Goal: Task Accomplishment & Management: Complete application form

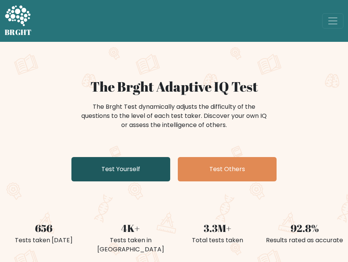
click at [125, 175] on link "Test Yourself" at bounding box center [120, 169] width 99 height 24
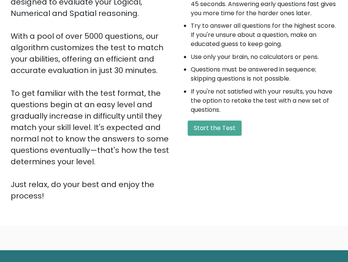
scroll to position [190, 0]
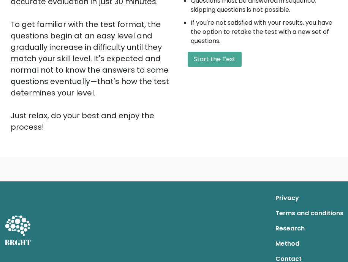
click at [215, 78] on div "A few things before you start: The test has 40 questions and needs to be finish…" at bounding box center [258, 10] width 168 height 244
click at [216, 67] on button "Start the Test" at bounding box center [215, 59] width 54 height 15
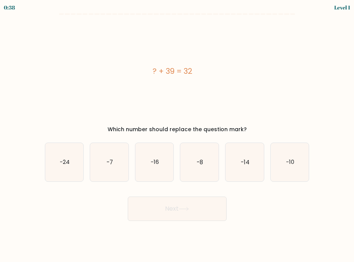
click at [171, 57] on div "? + 39 = 32" at bounding box center [173, 71] width 256 height 103
click at [61, 48] on div "? + 39 = 32" at bounding box center [173, 71] width 256 height 103
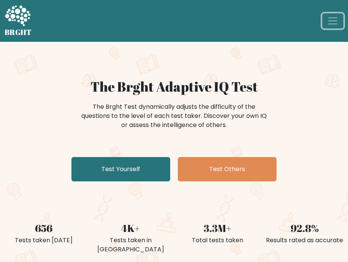
click at [336, 16] on span "Toggle navigation" at bounding box center [332, 20] width 11 height 11
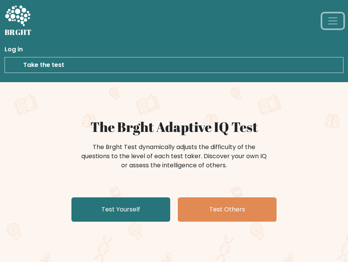
click at [336, 16] on span "Toggle navigation" at bounding box center [332, 20] width 11 height 11
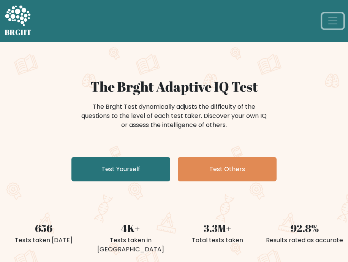
click at [336, 16] on span "Toggle navigation" at bounding box center [332, 20] width 11 height 11
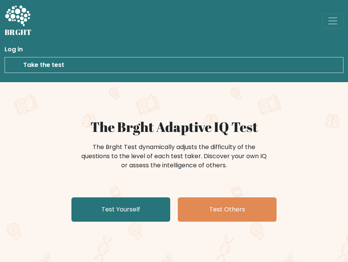
click at [175, 46] on link "Log in" at bounding box center [174, 49] width 339 height 15
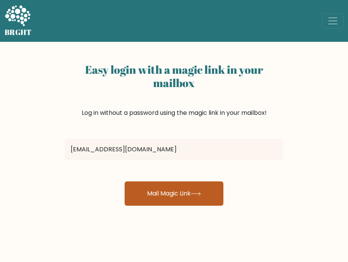
type input "18CKL1188@GMAIL.COM"
click at [158, 186] on button "Mail Magic Link" at bounding box center [174, 193] width 99 height 24
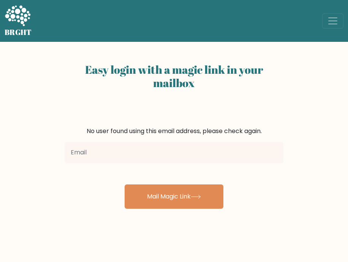
click at [167, 164] on div at bounding box center [174, 152] width 228 height 27
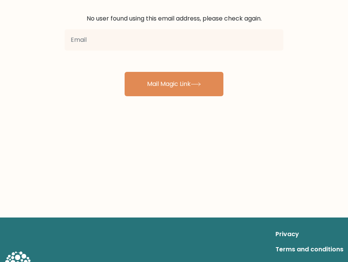
scroll to position [7, 0]
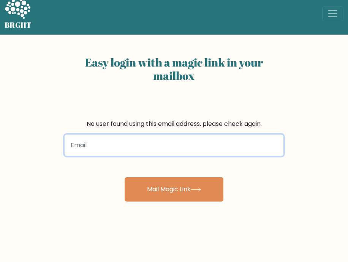
click at [138, 150] on input "email" at bounding box center [174, 145] width 219 height 21
type input "18ckl1188@gmail.com"
click at [125, 177] on button "Mail Magic Link" at bounding box center [174, 189] width 99 height 24
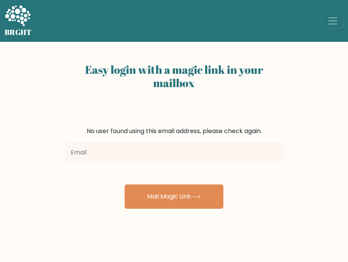
click at [22, 19] on icon at bounding box center [17, 15] width 25 height 21
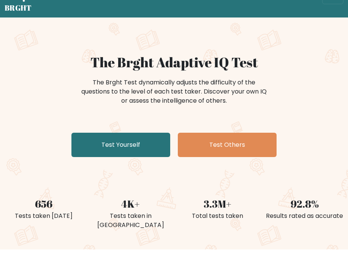
scroll to position [38, 0]
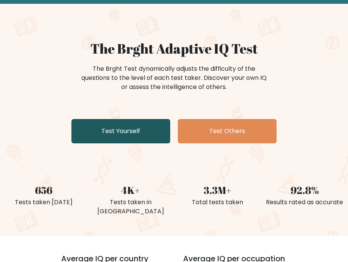
click at [136, 132] on link "Test Yourself" at bounding box center [120, 131] width 99 height 24
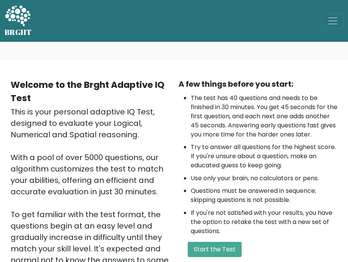
scroll to position [76, 0]
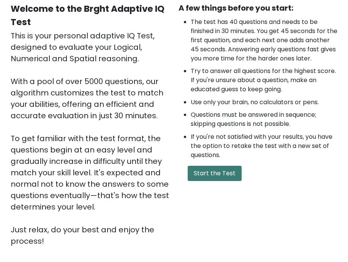
click at [214, 179] on button "Start the Test" at bounding box center [215, 173] width 54 height 15
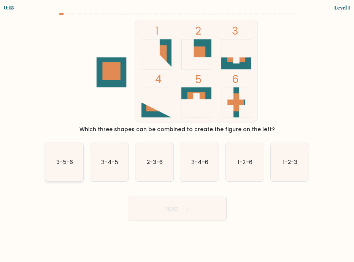
click at [58, 163] on text "3-5-6" at bounding box center [64, 162] width 17 height 8
click at [177, 135] on input "a. 3-5-6" at bounding box center [177, 133] width 0 height 4
radio input "true"
click at [160, 205] on button "Next" at bounding box center [177, 209] width 99 height 24
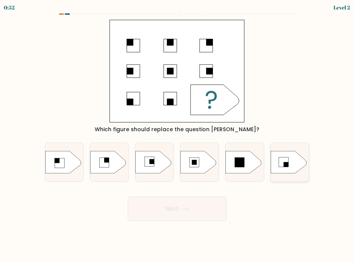
click at [284, 163] on rect at bounding box center [286, 164] width 5 height 5
click at [178, 135] on input "f." at bounding box center [177, 133] width 0 height 4
radio input "true"
click at [203, 209] on button "Next" at bounding box center [177, 209] width 99 height 24
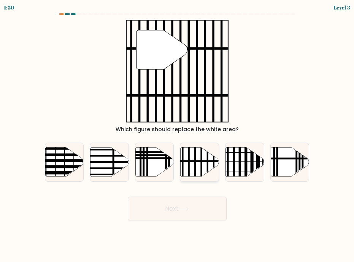
click at [198, 170] on icon at bounding box center [200, 161] width 38 height 29
click at [178, 135] on input "d." at bounding box center [177, 133] width 0 height 4
radio input "true"
click at [195, 205] on button "Next" at bounding box center [177, 209] width 99 height 24
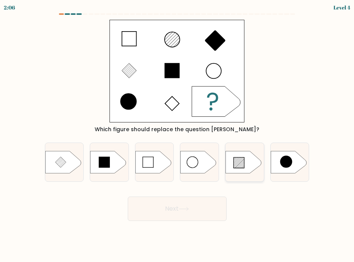
click at [239, 161] on line at bounding box center [238, 161] width 9 height 9
click at [178, 135] on input "e." at bounding box center [177, 133] width 0 height 4
radio input "true"
click at [197, 208] on button "Next" at bounding box center [177, 209] width 99 height 24
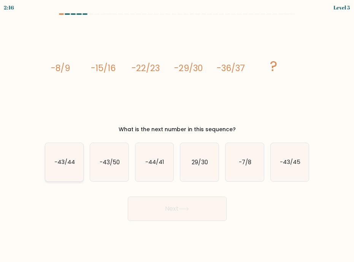
click at [59, 167] on icon "-43/44" at bounding box center [64, 162] width 38 height 38
click at [177, 135] on input "a. -43/44" at bounding box center [177, 133] width 0 height 4
radio input "true"
click at [191, 207] on button "Next" at bounding box center [177, 209] width 99 height 24
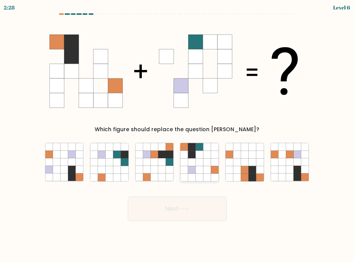
click at [207, 158] on icon at bounding box center [207, 155] width 8 height 8
click at [178, 135] on input "d." at bounding box center [177, 133] width 0 height 4
radio input "true"
click at [208, 207] on button "Next" at bounding box center [177, 209] width 99 height 24
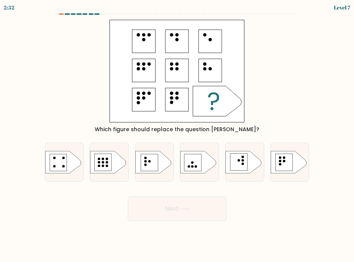
click at [88, 215] on div "Next" at bounding box center [177, 206] width 274 height 30
click at [152, 156] on rect at bounding box center [149, 162] width 17 height 17
click at [177, 135] on input "c." at bounding box center [177, 133] width 0 height 4
radio input "true"
click at [160, 208] on button "Next" at bounding box center [177, 209] width 99 height 24
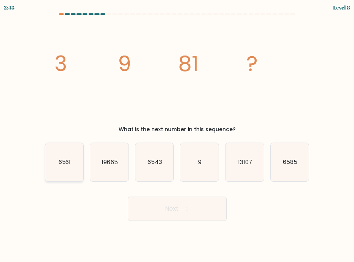
click at [75, 161] on icon "6561" at bounding box center [64, 162] width 38 height 38
click at [177, 135] on input "a. 6561" at bounding box center [177, 133] width 0 height 4
radio input "true"
click at [162, 206] on button "Next" at bounding box center [177, 209] width 99 height 24
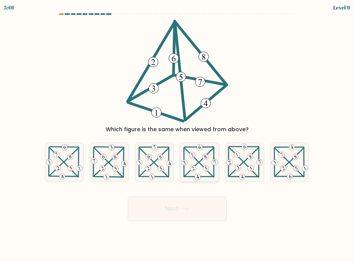
click at [198, 169] on icon at bounding box center [199, 161] width 38 height 37
click at [178, 135] on input "d." at bounding box center [177, 133] width 0 height 4
radio input "true"
click at [200, 208] on button "Next" at bounding box center [177, 209] width 99 height 24
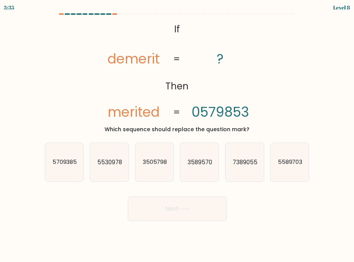
click at [130, 58] on tspan "demerit" at bounding box center [134, 58] width 52 height 19
click at [209, 155] on icon "3589570" at bounding box center [199, 162] width 38 height 38
click at [178, 135] on input "d. 3589570" at bounding box center [177, 133] width 0 height 4
radio input "true"
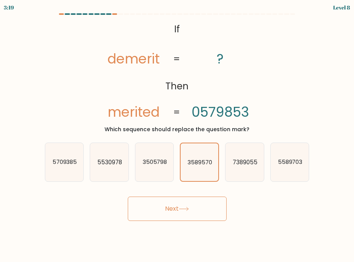
click at [182, 223] on body "3:19 Level 8 If" at bounding box center [177, 131] width 354 height 262
drag, startPoint x: 184, startPoint y: 212, endPoint x: 183, endPoint y: 221, distance: 9.3
click at [185, 212] on button "Next" at bounding box center [177, 209] width 99 height 24
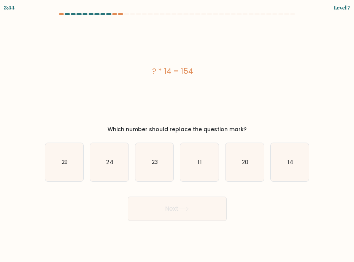
drag, startPoint x: 192, startPoint y: 162, endPoint x: 197, endPoint y: 210, distance: 48.1
click at [192, 162] on icon "11" at bounding box center [199, 162] width 38 height 38
click at [178, 135] on input "d. 11" at bounding box center [177, 133] width 0 height 4
radio input "true"
click at [195, 210] on button "Next" at bounding box center [177, 209] width 99 height 24
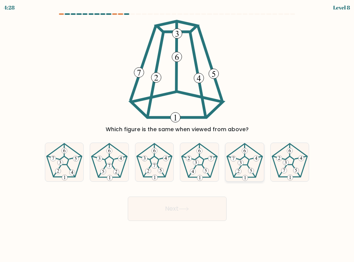
click at [247, 151] on 299 at bounding box center [245, 151] width 6 height 6
click at [178, 135] on input "e." at bounding box center [177, 133] width 0 height 4
radio input "true"
click at [200, 211] on button "Next" at bounding box center [177, 209] width 99 height 24
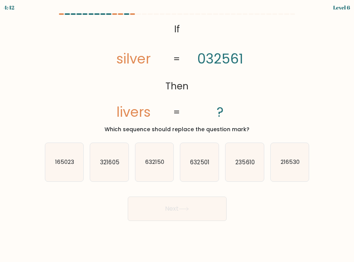
drag, startPoint x: 244, startPoint y: 171, endPoint x: 211, endPoint y: 201, distance: 45.0
click at [244, 171] on icon "235610" at bounding box center [244, 162] width 38 height 38
click at [178, 135] on input "e. 235610" at bounding box center [177, 133] width 0 height 4
radio input "true"
click at [200, 209] on button "Next" at bounding box center [177, 209] width 99 height 24
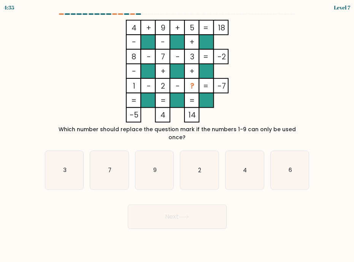
drag, startPoint x: 281, startPoint y: 160, endPoint x: 220, endPoint y: 196, distance: 71.3
click at [281, 160] on icon "6" at bounding box center [290, 170] width 38 height 38
click at [178, 135] on input "f. 6" at bounding box center [177, 133] width 0 height 4
radio input "true"
click at [190, 215] on button "Next" at bounding box center [177, 217] width 99 height 24
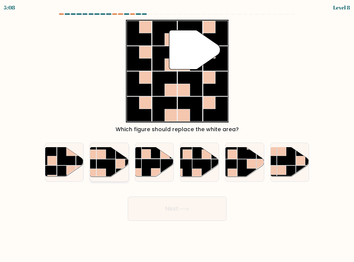
click at [113, 163] on rect at bounding box center [106, 168] width 19 height 19
click at [177, 135] on input "b." at bounding box center [177, 133] width 0 height 4
radio input "true"
click at [172, 204] on button "Next" at bounding box center [177, 209] width 99 height 24
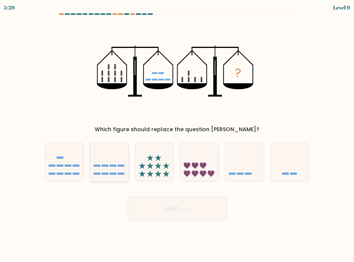
click at [113, 174] on rect at bounding box center [113, 174] width 6 height 2
click at [177, 135] on input "b." at bounding box center [177, 133] width 0 height 4
radio input "true"
click at [284, 175] on rect at bounding box center [285, 174] width 6 height 2
click at [178, 135] on input "f." at bounding box center [177, 133] width 0 height 4
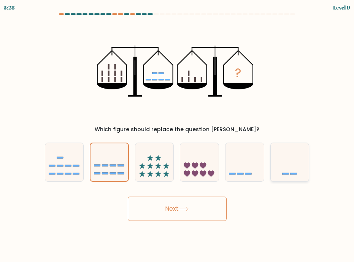
radio input "true"
click at [218, 200] on button "Next" at bounding box center [177, 209] width 99 height 24
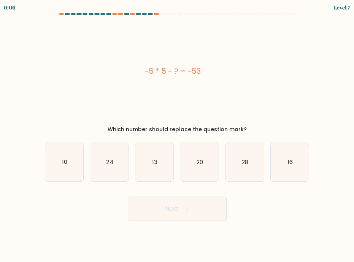
click at [296, 204] on div "Next" at bounding box center [177, 206] width 274 height 30
drag, startPoint x: 243, startPoint y: 161, endPoint x: 216, endPoint y: 198, distance: 46.0
click at [243, 161] on text "28" at bounding box center [245, 162] width 6 height 8
click at [178, 135] on input "e. 28" at bounding box center [177, 133] width 0 height 4
radio input "true"
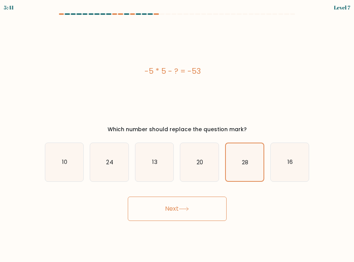
click at [209, 212] on button "Next" at bounding box center [177, 209] width 99 height 24
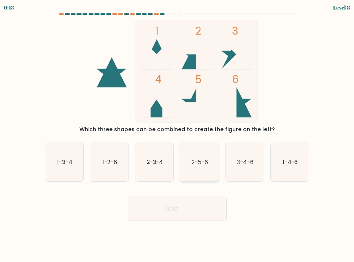
click at [203, 170] on icon "2-5-6" at bounding box center [199, 162] width 38 height 38
click at [178, 135] on input "d. 2-5-6" at bounding box center [177, 133] width 0 height 4
radio input "true"
click at [193, 204] on button "Next" at bounding box center [177, 209] width 99 height 24
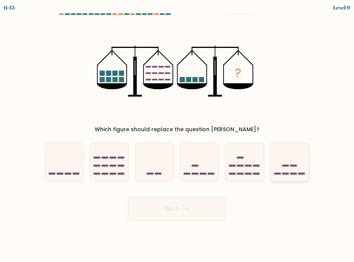
click at [283, 166] on rect at bounding box center [285, 166] width 6 height 2
click at [178, 135] on input "f." at bounding box center [177, 133] width 0 height 4
radio input "true"
click at [203, 202] on button "Next" at bounding box center [177, 209] width 99 height 24
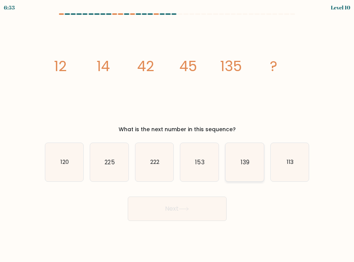
click at [246, 170] on icon "139" at bounding box center [244, 162] width 38 height 38
click at [178, 135] on input "e. 139" at bounding box center [177, 133] width 0 height 4
radio input "true"
click at [200, 205] on button "Next" at bounding box center [177, 209] width 99 height 24
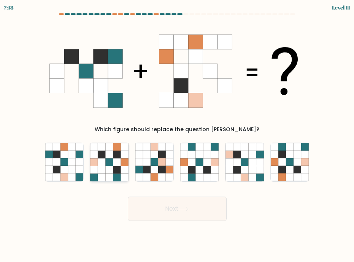
click at [111, 164] on icon at bounding box center [109, 162] width 8 height 8
click at [177, 135] on input "b." at bounding box center [177, 133] width 0 height 4
radio input "true"
click at [171, 197] on button "Next" at bounding box center [177, 209] width 99 height 24
click at [172, 202] on button "Next" at bounding box center [177, 209] width 99 height 24
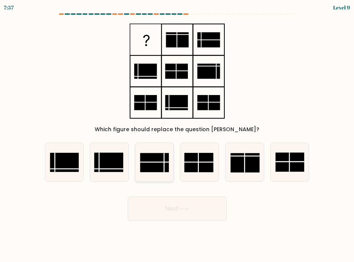
click at [160, 171] on rect at bounding box center [154, 162] width 29 height 19
click at [177, 135] on input "c." at bounding box center [177, 133] width 0 height 4
radio input "true"
click at [173, 200] on button "Next" at bounding box center [177, 209] width 99 height 24
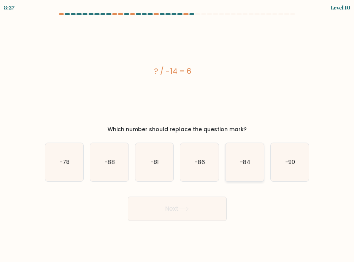
click at [241, 166] on text "-84" at bounding box center [245, 162] width 10 height 8
click at [178, 135] on input "e. -84" at bounding box center [177, 133] width 0 height 4
radio input "true"
click at [206, 211] on button "Next" at bounding box center [177, 209] width 99 height 24
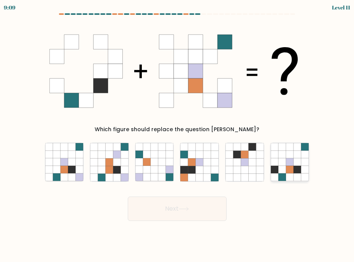
click at [287, 165] on icon at bounding box center [290, 162] width 8 height 8
click at [178, 135] on input "f." at bounding box center [177, 133] width 0 height 4
radio input "true"
click at [224, 212] on button "Next" at bounding box center [177, 209] width 99 height 24
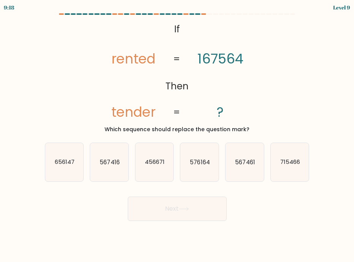
drag, startPoint x: 256, startPoint y: 165, endPoint x: 224, endPoint y: 187, distance: 39.0
click at [256, 165] on icon "567461" at bounding box center [244, 162] width 38 height 38
click at [178, 135] on input "e. 567461" at bounding box center [177, 133] width 0 height 4
radio input "true"
click at [191, 213] on button "Next" at bounding box center [177, 209] width 99 height 24
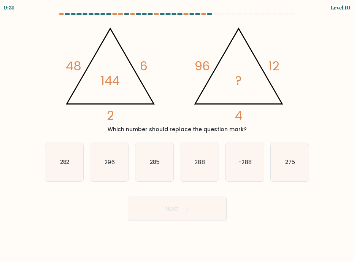
drag, startPoint x: 149, startPoint y: 163, endPoint x: 154, endPoint y: 183, distance: 20.7
click at [149, 163] on icon "285" at bounding box center [154, 162] width 38 height 38
click at [177, 135] on input "c. 285" at bounding box center [177, 133] width 0 height 4
radio input "true"
click at [159, 203] on button "Next" at bounding box center [177, 209] width 99 height 24
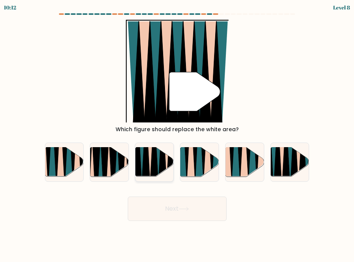
click at [156, 164] on icon at bounding box center [154, 147] width 9 height 77
click at [177, 135] on input "c." at bounding box center [177, 133] width 0 height 4
radio input "true"
click at [178, 197] on button "Next" at bounding box center [177, 209] width 99 height 24
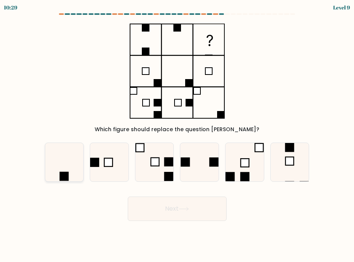
click at [71, 169] on icon at bounding box center [64, 162] width 38 height 38
click at [177, 135] on input "a." at bounding box center [177, 133] width 0 height 4
radio input "true"
click at [165, 207] on button "Next" at bounding box center [177, 209] width 99 height 24
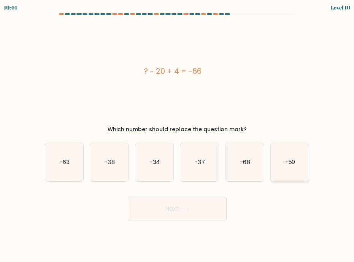
click at [298, 169] on icon "-50" at bounding box center [290, 162] width 38 height 38
click at [178, 135] on input "f. -50" at bounding box center [177, 133] width 0 height 4
radio input "true"
click at [211, 201] on button "Next" at bounding box center [177, 209] width 99 height 24
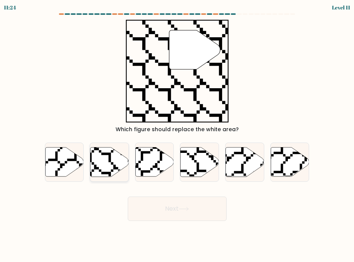
click at [100, 162] on icon at bounding box center [109, 161] width 38 height 29
click at [177, 135] on input "b." at bounding box center [177, 133] width 0 height 4
radio input "true"
click at [162, 212] on button "Next" at bounding box center [177, 209] width 99 height 24
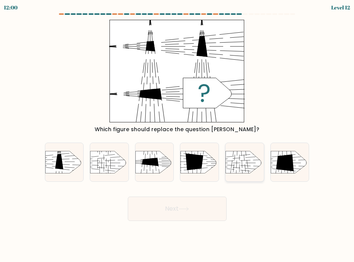
click at [249, 168] on rect at bounding box center [221, 146] width 100 height 76
click at [178, 135] on input "e." at bounding box center [177, 133] width 0 height 4
radio input "true"
click at [189, 197] on button "Next" at bounding box center [177, 209] width 99 height 24
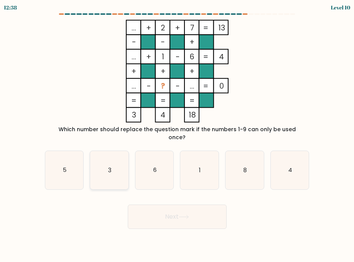
click at [115, 174] on icon "3" at bounding box center [109, 170] width 38 height 38
click at [177, 135] on input "b. 3" at bounding box center [177, 133] width 0 height 4
radio input "true"
click at [155, 210] on button "Next" at bounding box center [177, 217] width 99 height 24
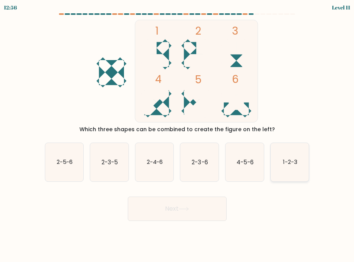
click at [286, 173] on icon "1-2-3" at bounding box center [290, 162] width 38 height 38
click at [178, 135] on input "f. 1-2-3" at bounding box center [177, 133] width 0 height 4
radio input "true"
click at [210, 203] on button "Next" at bounding box center [177, 209] width 99 height 24
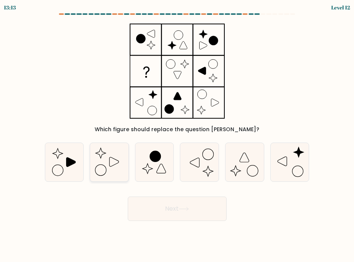
click at [109, 172] on icon at bounding box center [109, 162] width 38 height 38
click at [177, 135] on input "b." at bounding box center [177, 133] width 0 height 4
radio input "true"
click at [65, 170] on icon at bounding box center [64, 162] width 38 height 38
click at [177, 135] on input "a." at bounding box center [177, 133] width 0 height 4
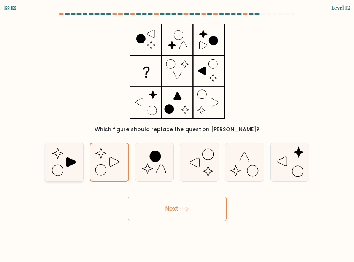
radio input "true"
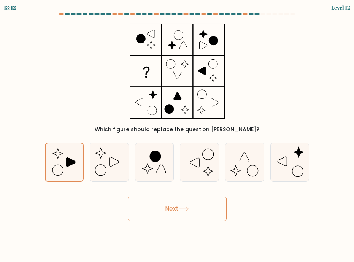
click at [176, 205] on button "Next" at bounding box center [177, 209] width 99 height 24
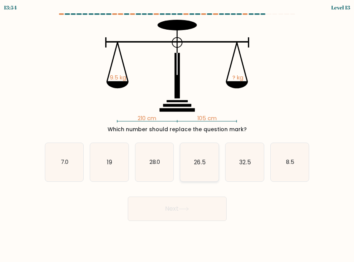
click at [190, 173] on icon "26.5" at bounding box center [199, 162] width 38 height 38
click at [178, 135] on input "d. 26.5" at bounding box center [177, 133] width 0 height 4
radio input "true"
click at [189, 203] on button "Next" at bounding box center [177, 209] width 99 height 24
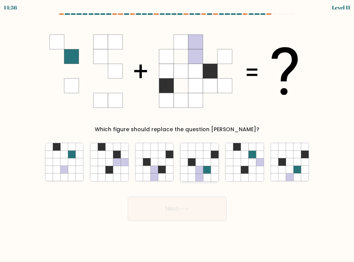
click at [197, 178] on icon at bounding box center [200, 177] width 8 height 8
click at [178, 135] on input "d." at bounding box center [177, 133] width 0 height 4
radio input "true"
click at [163, 176] on icon at bounding box center [162, 177] width 8 height 8
click at [177, 135] on input "c." at bounding box center [177, 133] width 0 height 4
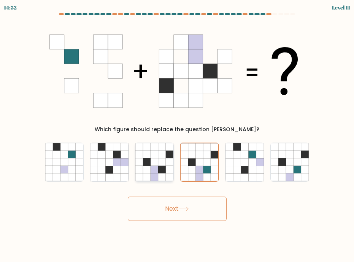
radio input "true"
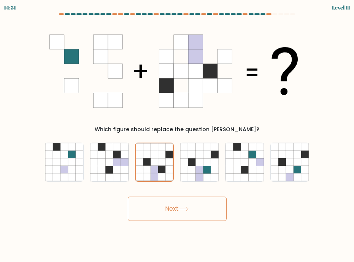
click at [183, 213] on button "Next" at bounding box center [177, 209] width 99 height 24
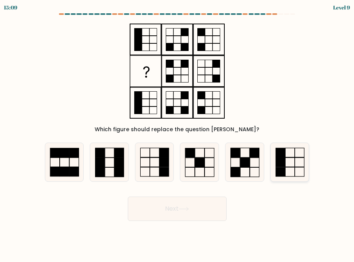
click at [272, 166] on icon at bounding box center [290, 162] width 38 height 38
click at [178, 135] on input "f." at bounding box center [177, 133] width 0 height 4
radio input "true"
click at [192, 211] on button "Next" at bounding box center [177, 209] width 99 height 24
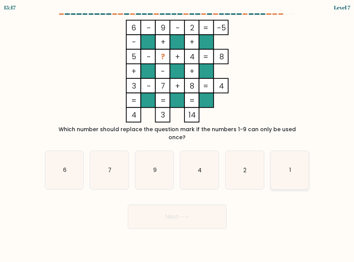
drag, startPoint x: 231, startPoint y: 159, endPoint x: 274, endPoint y: 163, distance: 43.5
click at [240, 162] on icon "2" at bounding box center [244, 170] width 38 height 38
click at [178, 135] on input "e. 2" at bounding box center [177, 133] width 0 height 4
radio input "true"
click at [283, 166] on icon "1" at bounding box center [290, 170] width 38 height 38
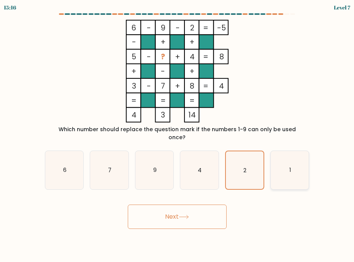
click at [178, 135] on input "f. 1" at bounding box center [177, 133] width 0 height 4
radio input "true"
click at [217, 205] on button "Next" at bounding box center [177, 217] width 99 height 24
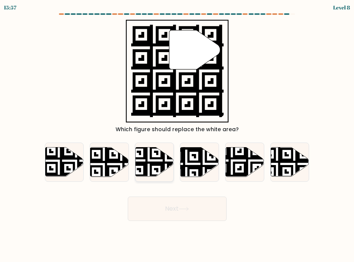
click at [150, 162] on icon at bounding box center [166, 178] width 70 height 70
click at [177, 135] on input "c." at bounding box center [177, 133] width 0 height 4
radio input "true"
click at [172, 206] on button "Next" at bounding box center [177, 209] width 99 height 24
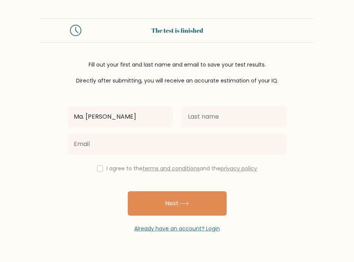
type input "Ma. [PERSON_NAME]"
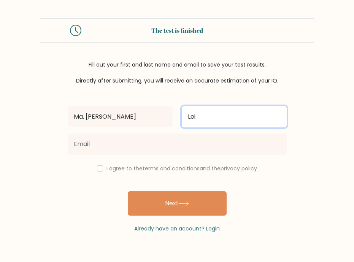
type input "Lei"
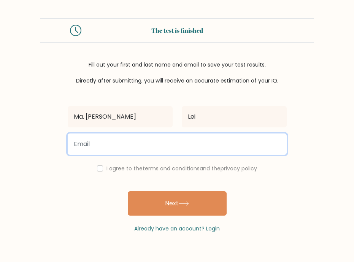
drag, startPoint x: 0, startPoint y: 0, endPoint x: 143, endPoint y: 144, distance: 203.0
click at [143, 144] on input "email" at bounding box center [177, 143] width 219 height 21
type input "18ckl1188@gmail.com"
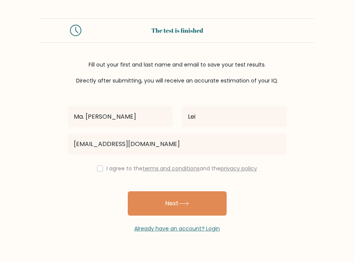
drag, startPoint x: 127, startPoint y: 166, endPoint x: 130, endPoint y: 172, distance: 6.8
click at [128, 166] on label "I agree to the terms and conditions and the privacy policy" at bounding box center [181, 169] width 151 height 8
click at [107, 168] on label "I agree to the terms and conditions and the privacy policy" at bounding box center [181, 169] width 151 height 8
click at [100, 170] on input "checkbox" at bounding box center [100, 168] width 6 height 6
checkbox input "true"
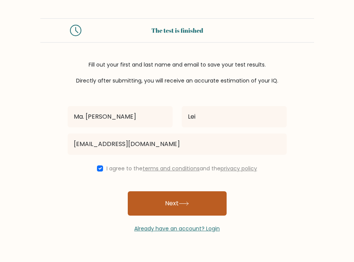
click at [149, 197] on button "Next" at bounding box center [177, 203] width 99 height 24
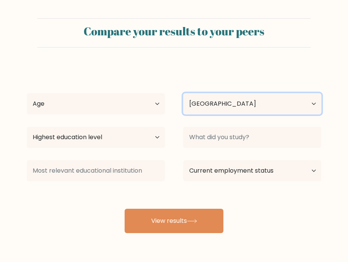
click at [241, 109] on select "Country Afghanistan Albania Algeria American Samoa Andorra Angola Anguilla Anta…" at bounding box center [252, 103] width 138 height 21
select select "PH"
click at [183, 93] on select "Country Afghanistan Albania Algeria American Samoa Andorra Angola Anguilla Anta…" at bounding box center [252, 103] width 138 height 21
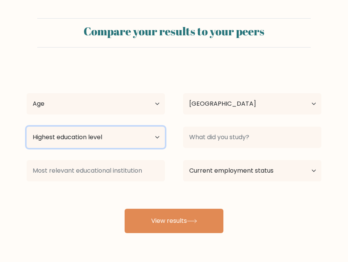
click at [121, 139] on select "Highest education level No schooling Primary Lower Secondary Upper Secondary Oc…" at bounding box center [96, 137] width 138 height 21
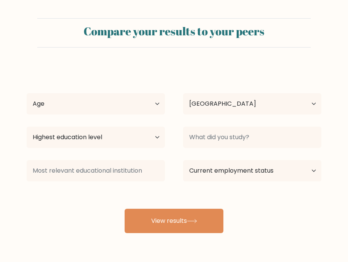
click at [275, 202] on div "Ma. Luisa Margarita Lei Age Under 18 years old 18-24 years old 25-34 years old …" at bounding box center [174, 149] width 304 height 167
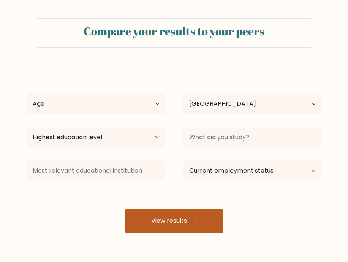
click at [201, 225] on button "View results" at bounding box center [174, 221] width 99 height 24
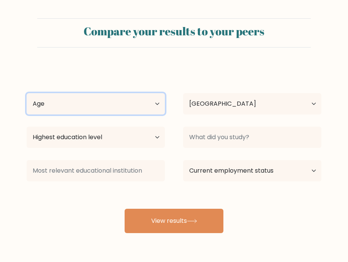
click at [72, 102] on select "Age Under 18 years old 18-24 years old 25-34 years old 35-44 years old 45-54 ye…" at bounding box center [96, 103] width 138 height 21
select select "35_44"
click at [27, 93] on select "Age Under 18 years old 18-24 years old 25-34 years old 35-44 years old 45-54 ye…" at bounding box center [96, 103] width 138 height 21
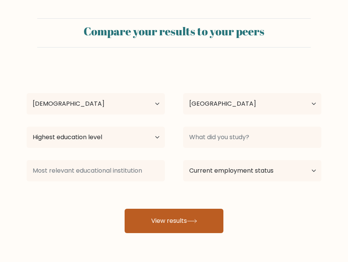
click at [189, 230] on button "View results" at bounding box center [174, 221] width 99 height 24
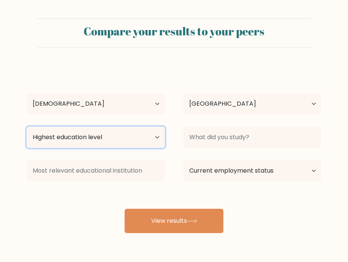
click at [122, 135] on select "Highest education level No schooling Primary Lower Secondary Upper Secondary Oc…" at bounding box center [96, 137] width 138 height 21
select select "upper_secondary"
click at [27, 127] on select "Highest education level No schooling Primary Lower Secondary Upper Secondary Oc…" at bounding box center [96, 137] width 138 height 21
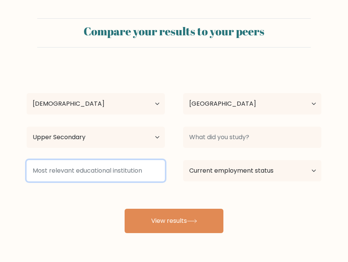
click at [89, 171] on input at bounding box center [96, 170] width 138 height 21
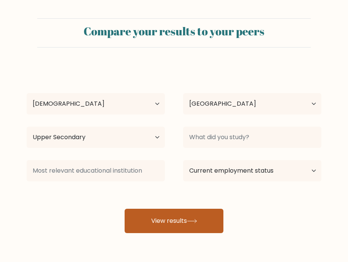
click at [169, 214] on button "View results" at bounding box center [174, 221] width 99 height 24
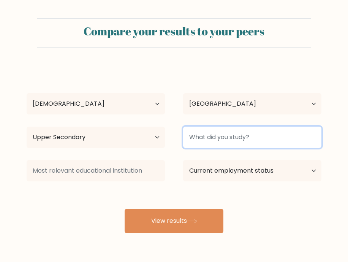
click at [235, 135] on input at bounding box center [252, 137] width 138 height 21
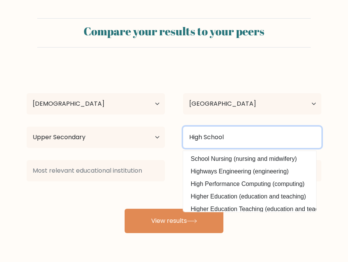
click at [261, 137] on input "High School" at bounding box center [252, 137] width 138 height 21
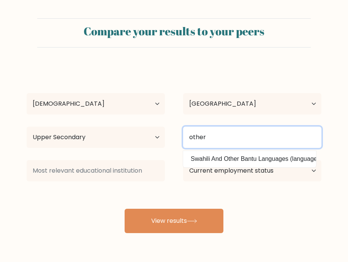
type input "other"
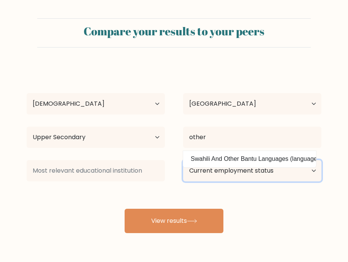
drag, startPoint x: 248, startPoint y: 174, endPoint x: 244, endPoint y: 180, distance: 6.8
click at [246, 175] on select "Current employment status Employed Student Retired Other / prefer not to answer" at bounding box center [252, 170] width 138 height 21
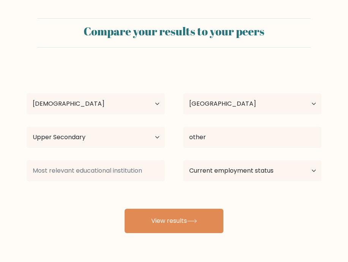
drag, startPoint x: 260, startPoint y: 200, endPoint x: 256, endPoint y: 187, distance: 13.4
click at [260, 200] on div "Ma. Luisa Margarita Lei Age Under 18 years old 18-24 years old 25-34 years old …" at bounding box center [174, 149] width 304 height 167
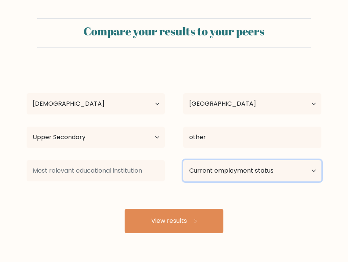
click at [252, 175] on select "Current employment status Employed Student Retired Other / prefer not to answer" at bounding box center [252, 170] width 138 height 21
select select "other"
click at [183, 160] on select "Current employment status Employed Student Retired Other / prefer not to answer" at bounding box center [252, 170] width 138 height 21
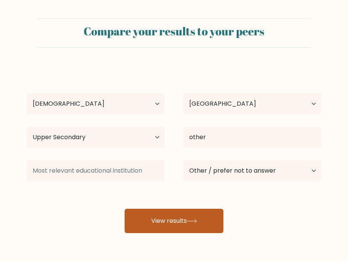
click at [202, 216] on button "View results" at bounding box center [174, 221] width 99 height 24
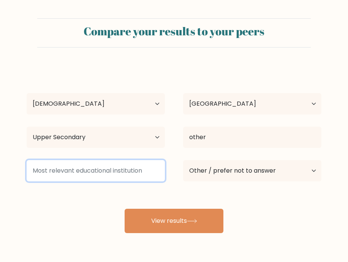
click at [90, 162] on input at bounding box center [96, 170] width 138 height 21
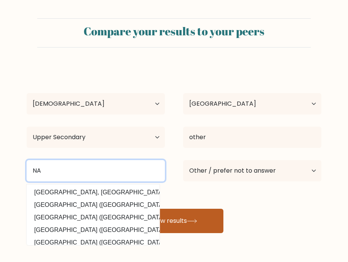
type input "NA"
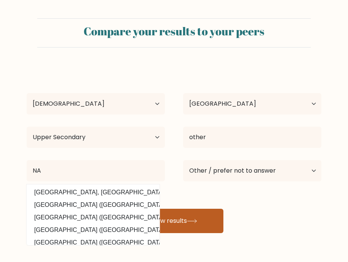
click at [200, 211] on button "View results" at bounding box center [174, 221] width 99 height 24
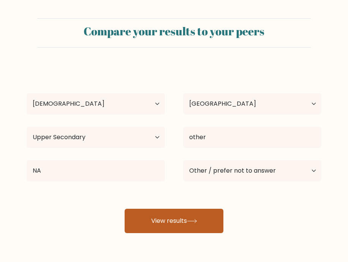
click at [199, 216] on button "View results" at bounding box center [174, 221] width 99 height 24
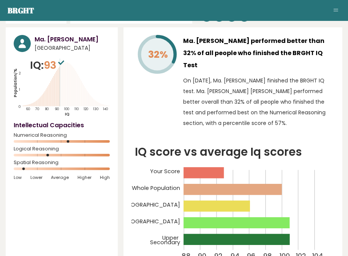
scroll to position [38, 0]
